Goal: Information Seeking & Learning: Find contact information

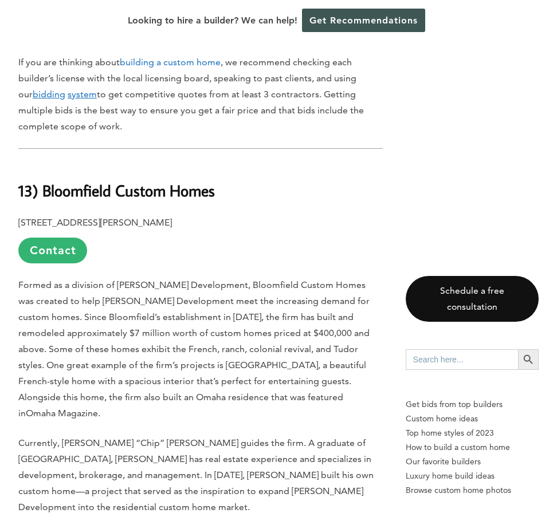
scroll to position [687, 0]
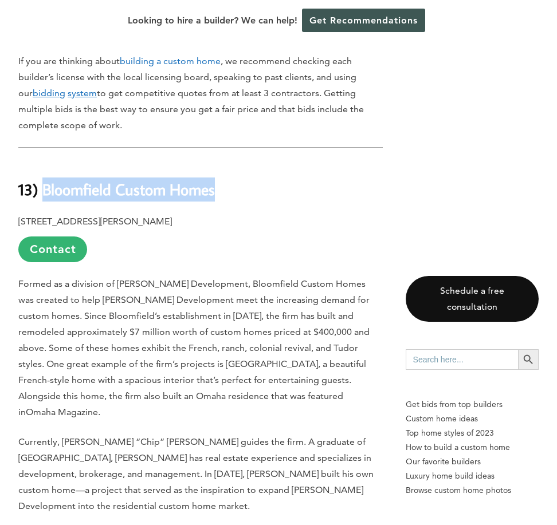
drag, startPoint x: 218, startPoint y: 193, endPoint x: 46, endPoint y: 195, distance: 171.2
click at [46, 195] on h2 "13) Bloomfield Custom Homes" at bounding box center [200, 181] width 364 height 40
copy b "Bloomfield Custom Homes"
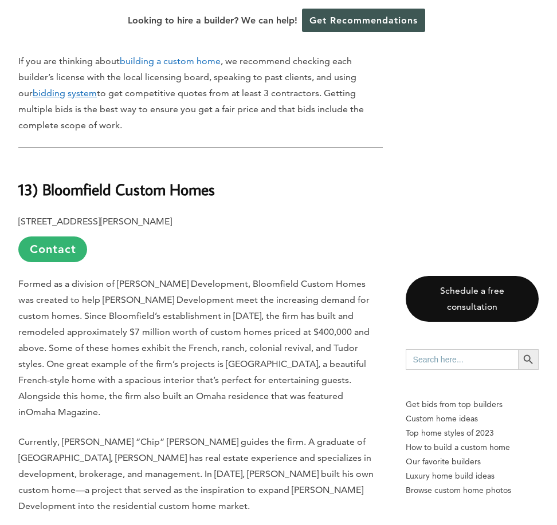
click at [305, 250] on p "[STREET_ADDRESS][PERSON_NAME] Contact" at bounding box center [200, 238] width 364 height 49
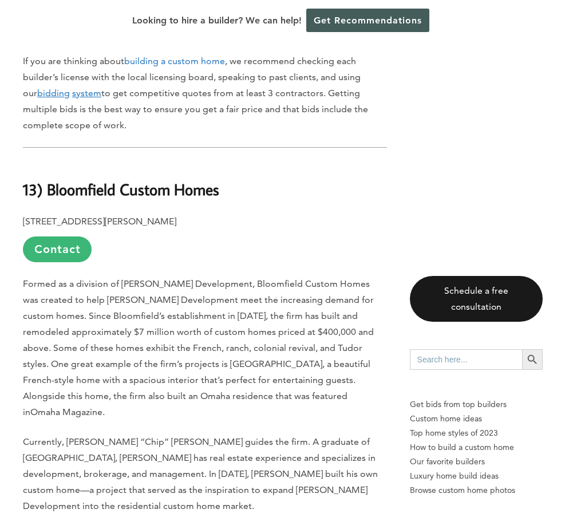
scroll to position [693, 0]
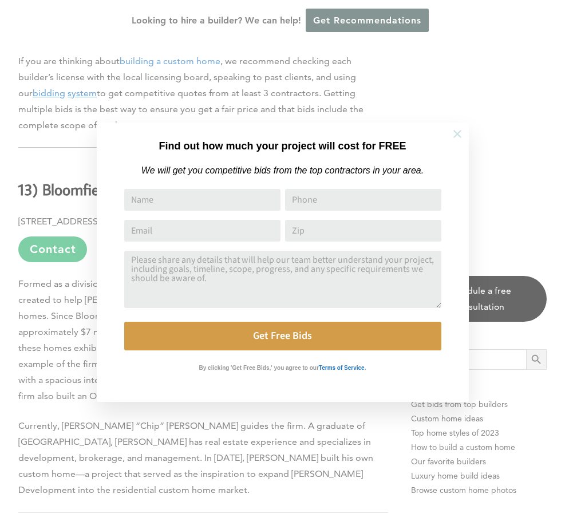
drag, startPoint x: 455, startPoint y: 130, endPoint x: 394, endPoint y: 158, distance: 66.9
click at [455, 131] on icon at bounding box center [457, 134] width 13 height 13
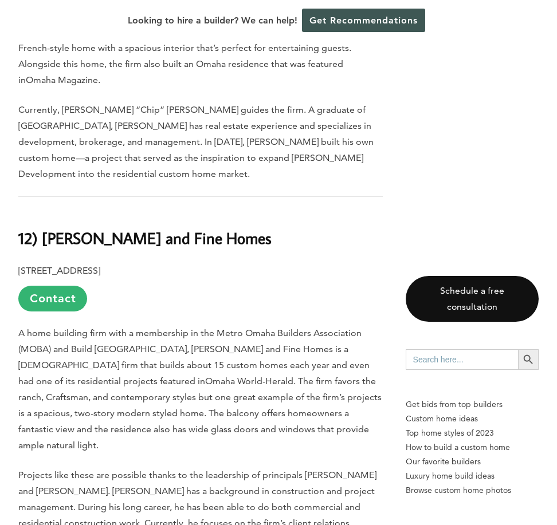
scroll to position [1088, 0]
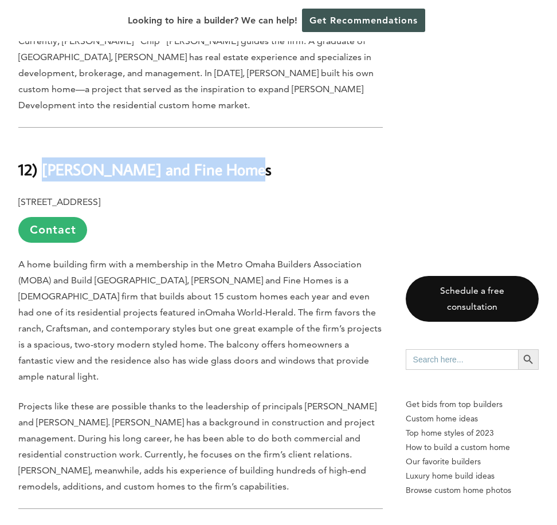
drag, startPoint x: 244, startPoint y: 136, endPoint x: 45, endPoint y: 139, distance: 199.3
click at [45, 159] on b "12) [PERSON_NAME] and Fine Homes" at bounding box center [144, 169] width 253 height 20
copy b "[PERSON_NAME] and Fine Homes"
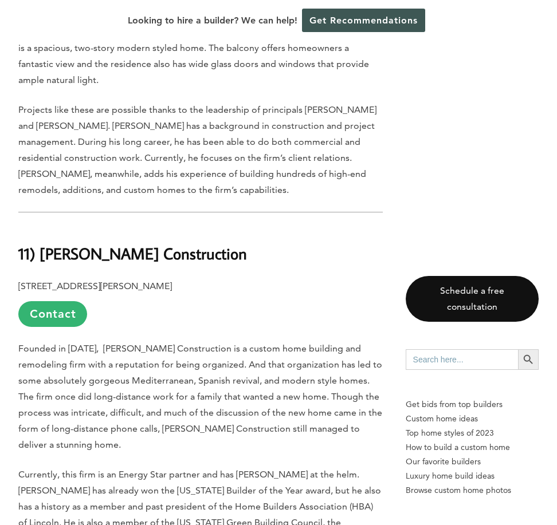
scroll to position [1442, 0]
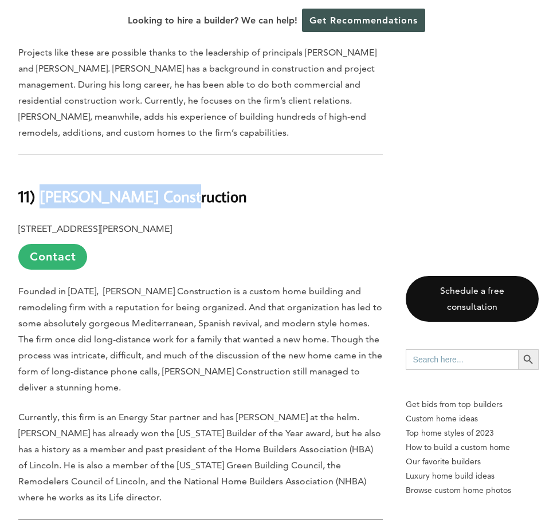
drag, startPoint x: 172, startPoint y: 149, endPoint x: 40, endPoint y: 149, distance: 132.8
click at [40, 169] on h2 "11) [PERSON_NAME] Construction" at bounding box center [200, 189] width 364 height 40
copy b "[PERSON_NAME] Construction"
